Goal: Ask a question: Seek information or help from site administrators or community

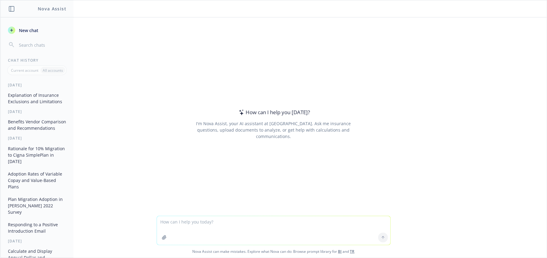
click at [232, 226] on textarea at bounding box center [274, 230] width 234 height 29
type textarea "a"
type textarea "is Cigna able to offer level-funded to groups under 100 employees in NY state?"
click at [234, 222] on textarea at bounding box center [274, 230] width 234 height 29
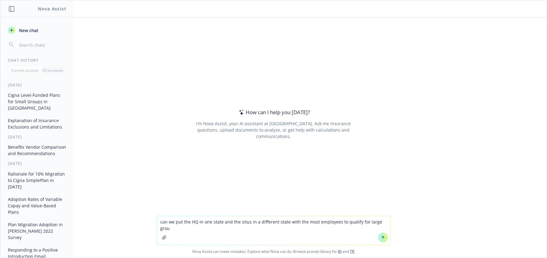
type textarea "can we put the HQ in one state and the situs in a different state with the most…"
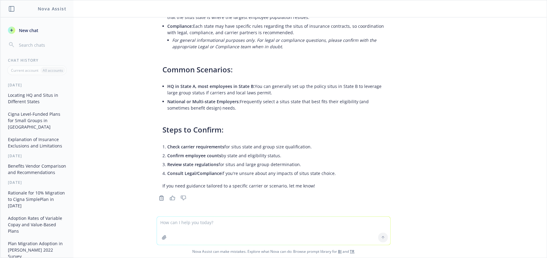
scroll to position [135, 0]
drag, startPoint x: 178, startPoint y: 146, endPoint x: 313, endPoint y: 144, distance: 135.1
click at [313, 144] on li "Check carrier requirements for situs state and group size qualification." at bounding box center [276, 146] width 217 height 9
click at [346, 179] on div "Yes, it is common for an employer to have its headquarters (HQ) in one state an…" at bounding box center [274, 52] width 234 height 280
click at [188, 225] on textarea at bounding box center [274, 230] width 234 height 28
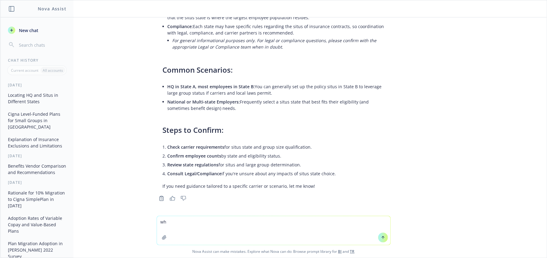
type textarea "w"
type textarea "IS MA 50 minimum for large group"
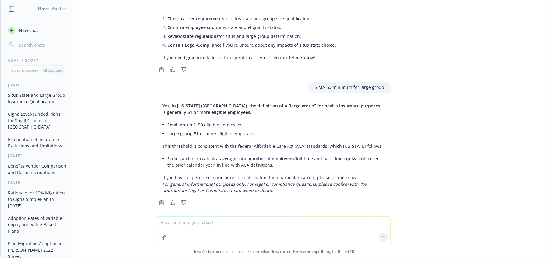
scroll to position [268, 0]
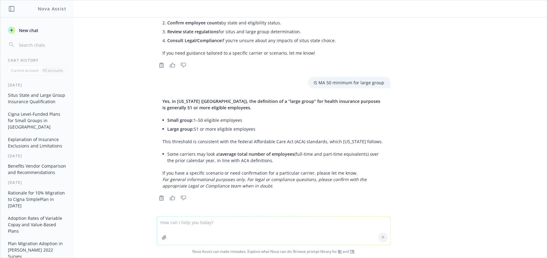
click at [284, 226] on textarea at bounding box center [274, 230] width 234 height 28
click at [227, 226] on textarea at bounding box center [274, 230] width 234 height 28
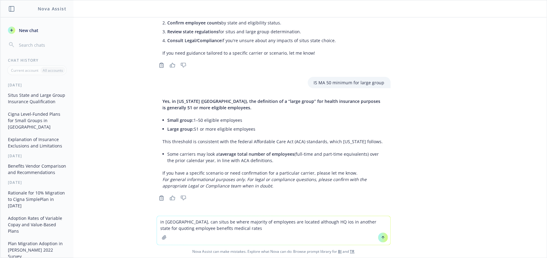
type textarea "in MA, can situs be where majority of employees are located although HQ ios in …"
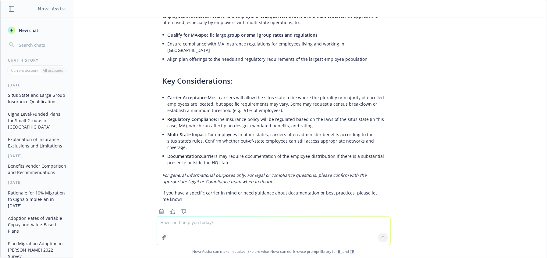
scroll to position [506, 0]
drag, startPoint x: 244, startPoint y: 210, endPoint x: 191, endPoint y: 204, distance: 53.1
click at [244, 222] on div at bounding box center [273, 225] width 537 height 7
click at [122, 222] on div at bounding box center [273, 225] width 537 height 7
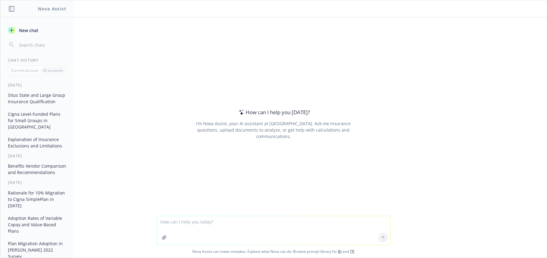
click at [229, 227] on textarea at bounding box center [274, 230] width 234 height 29
type textarea "w"
type textarea "what are UHC rules for quoting groups with employees in MA but HQ in a differen…"
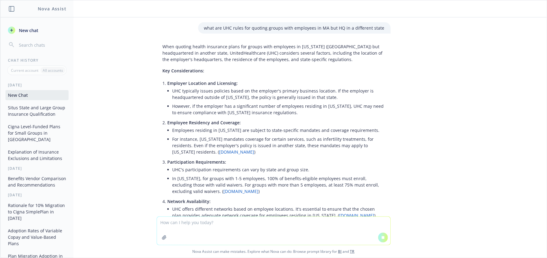
click at [341, 98] on li "UHC typically issues policies based on the employer's primary business location…" at bounding box center [279, 93] width 212 height 15
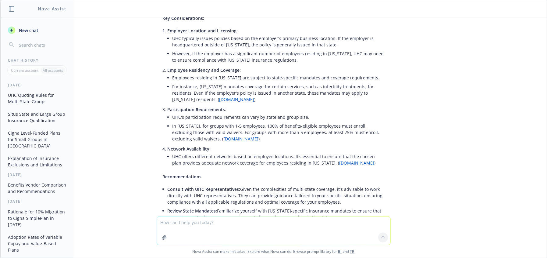
scroll to position [103, 0]
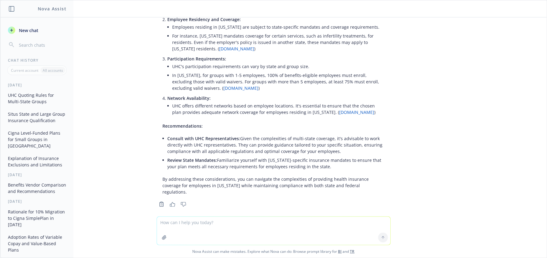
click at [273, 232] on textarea at bounding box center [274, 230] width 234 height 28
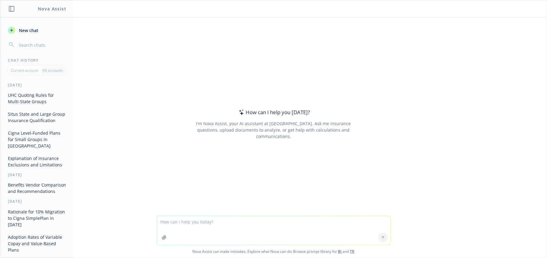
click at [174, 228] on textarea at bounding box center [274, 230] width 234 height 29
type textarea "h"
type textarea "where do you see where the employee medical policies are issued out of"
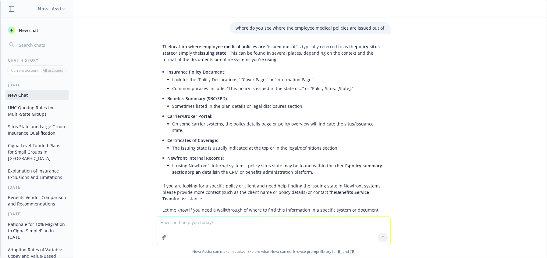
scroll to position [18, 0]
